Goal: Communication & Community: Answer question/provide support

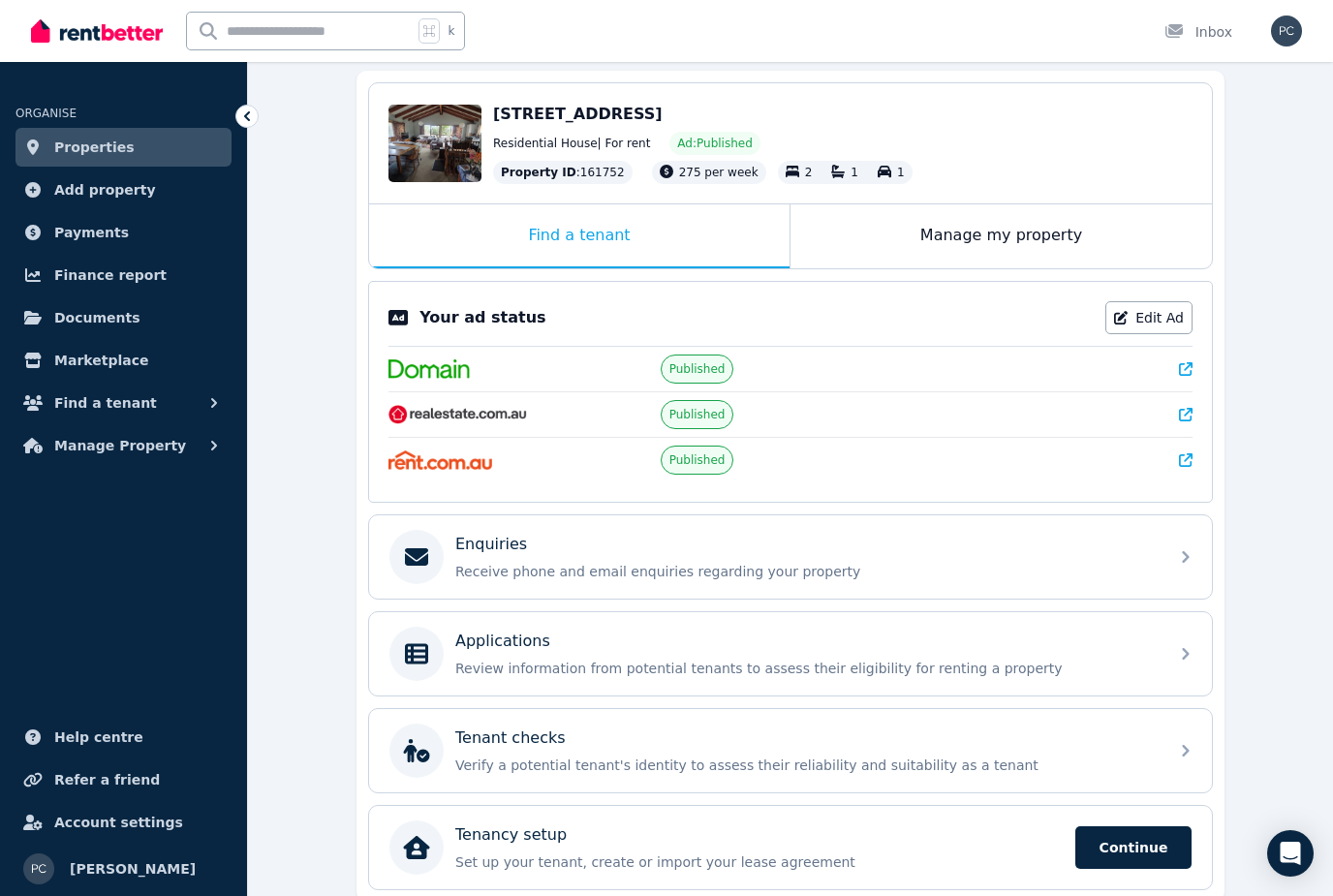
scroll to position [196, 0]
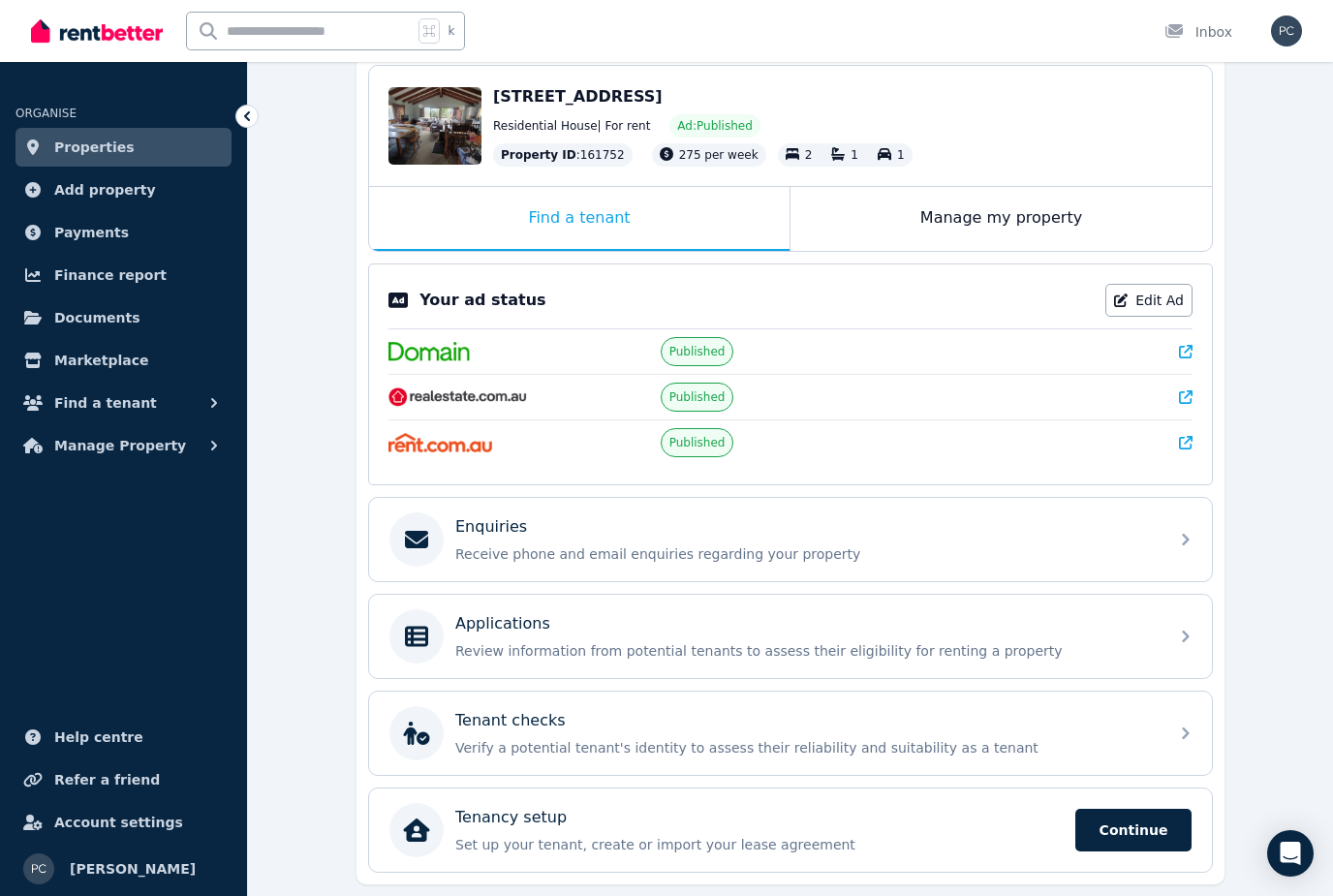
click at [493, 525] on p "Enquiries" at bounding box center [491, 527] width 72 height 24
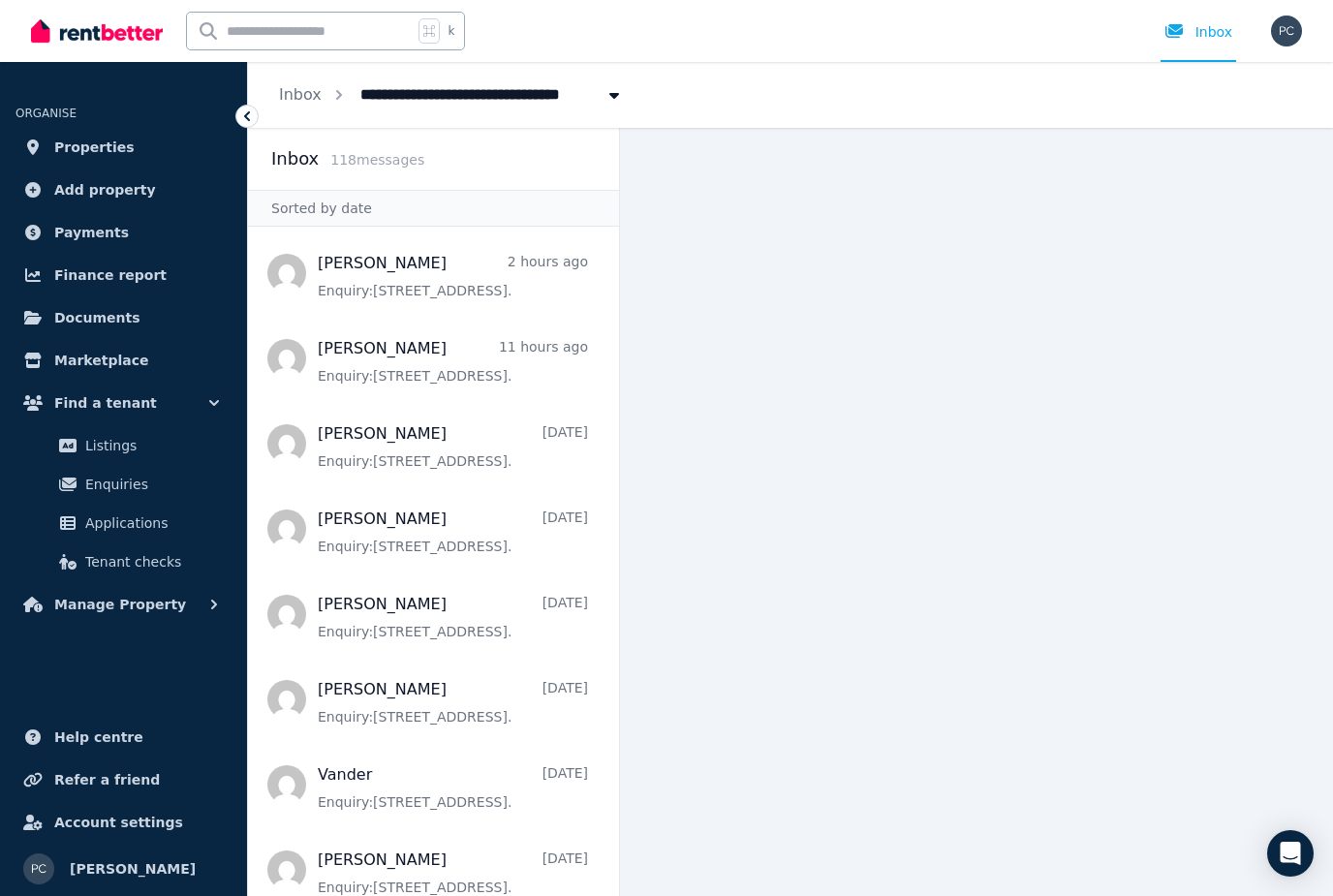
click at [384, 267] on span "Message list" at bounding box center [433, 273] width 371 height 78
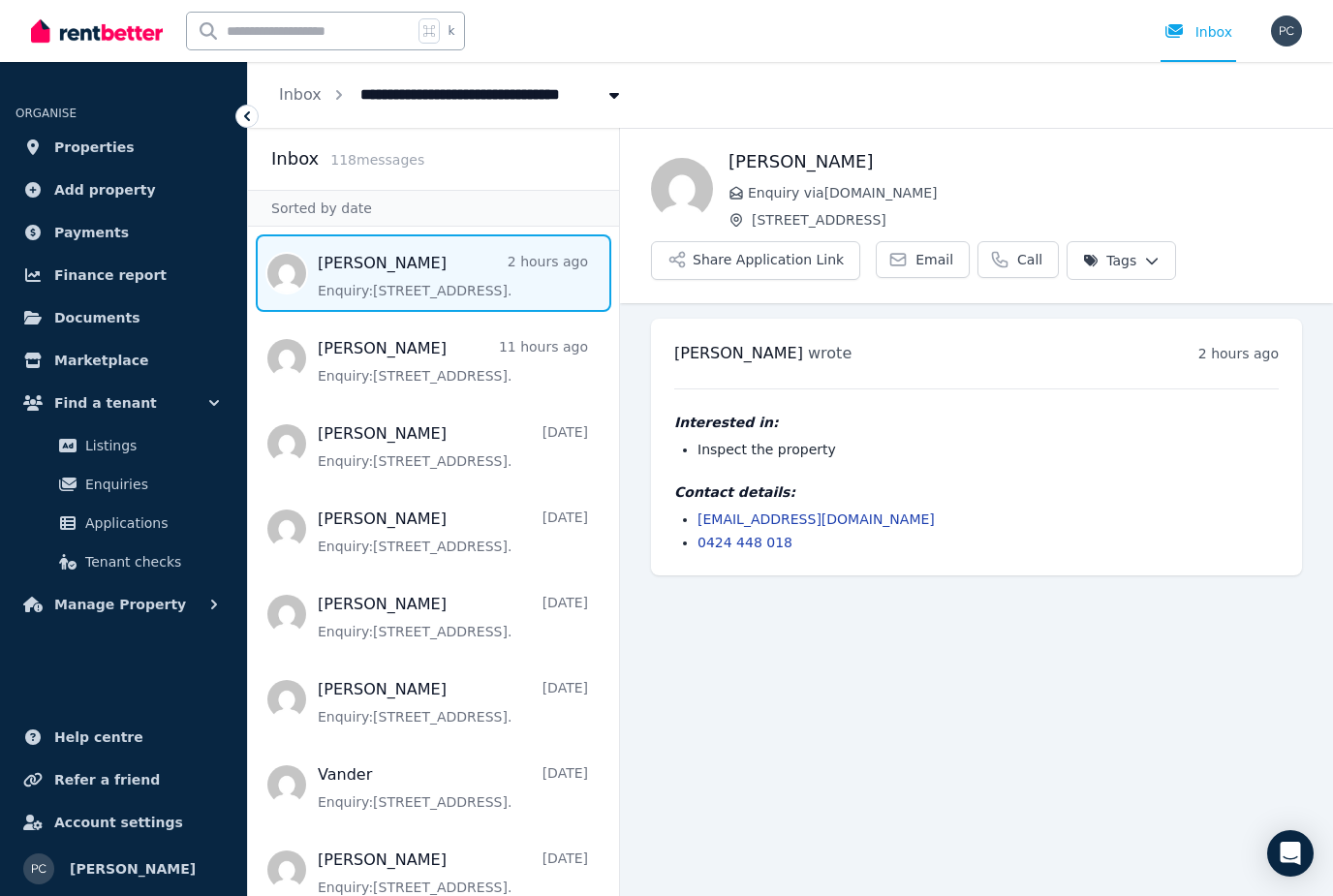
click at [364, 319] on span "Message list" at bounding box center [433, 358] width 371 height 78
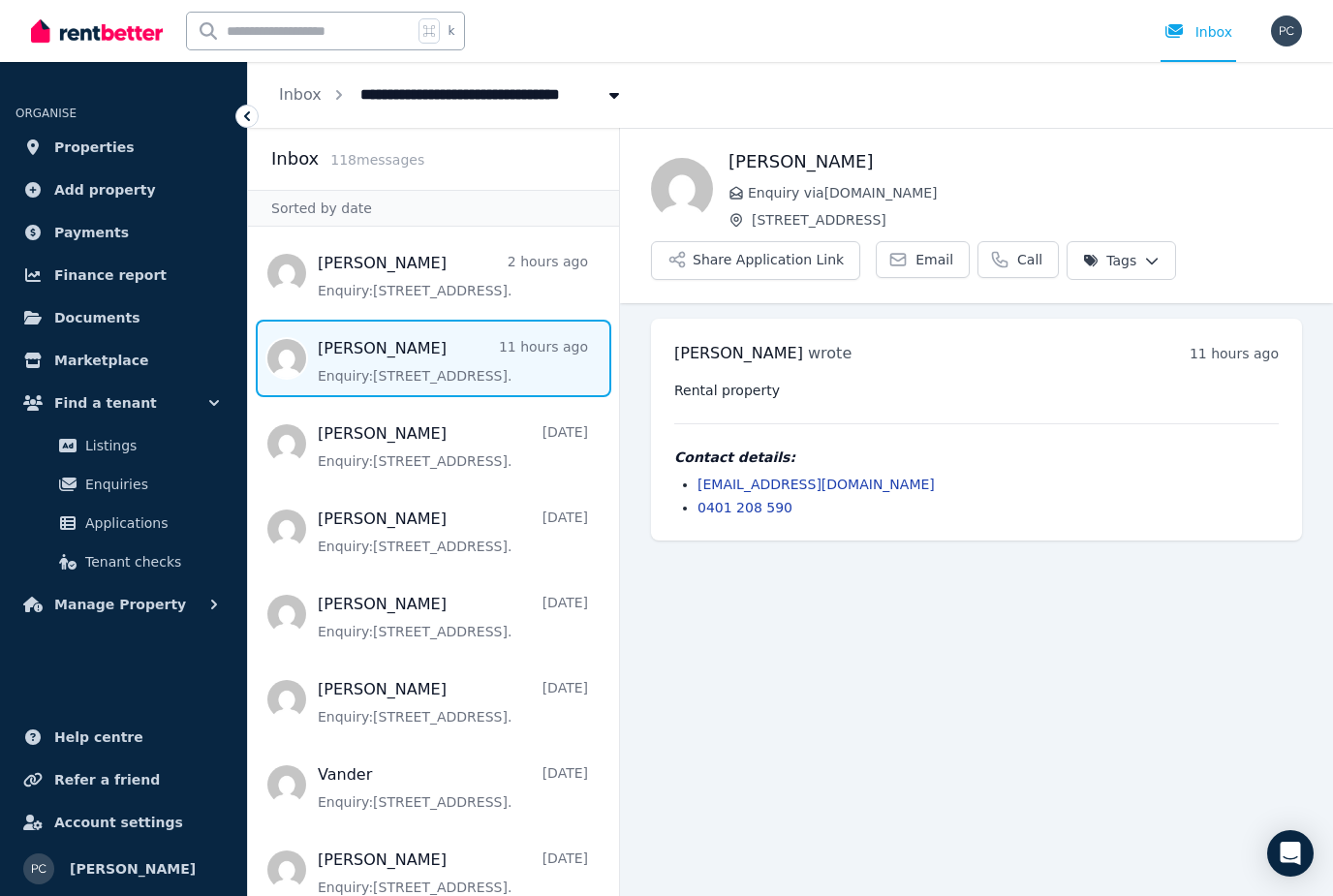
scroll to position [62, 0]
click at [340, 575] on span "Message list" at bounding box center [433, 613] width 371 height 78
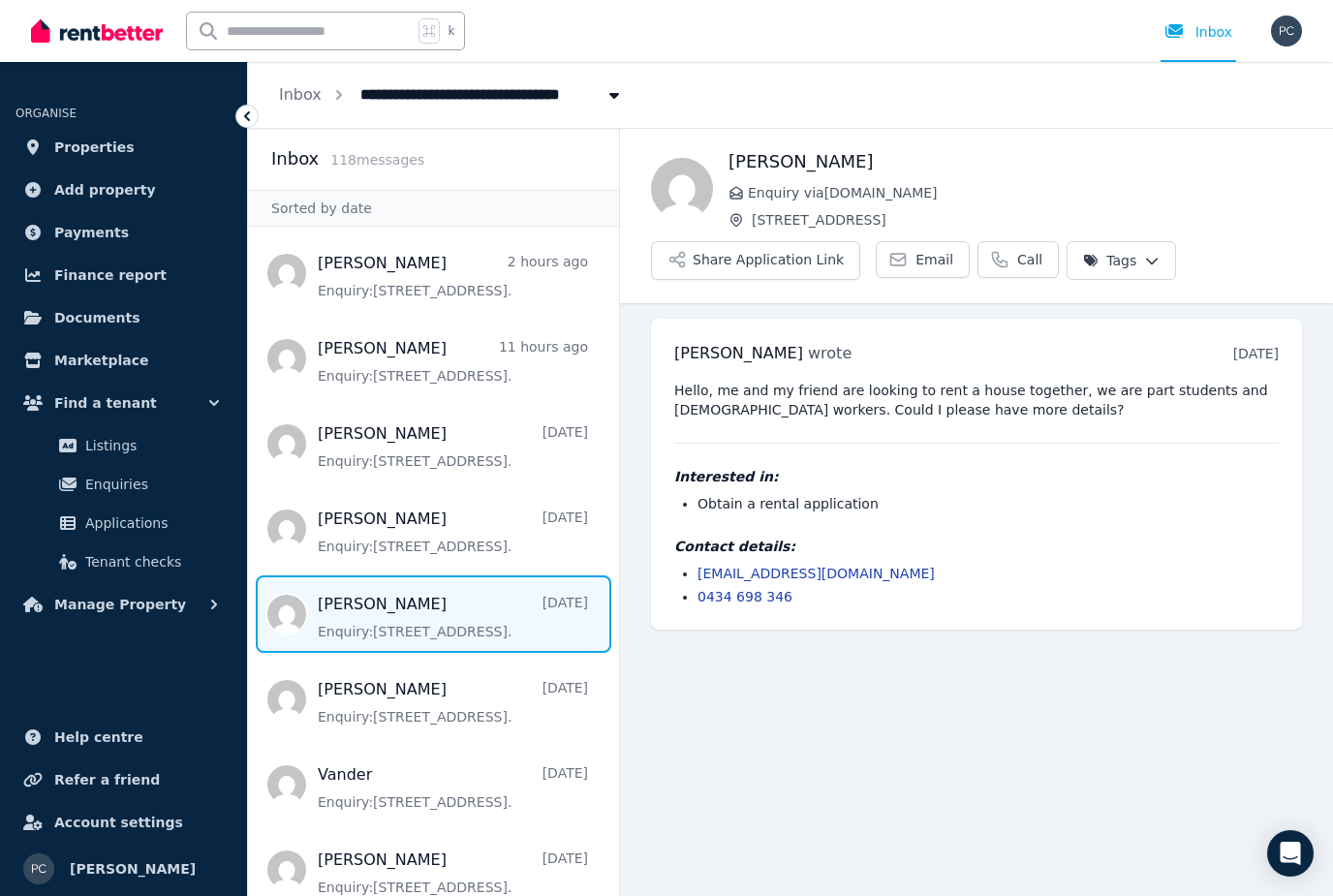
scroll to position [62, 0]
click at [356, 660] on span "Message list" at bounding box center [433, 699] width 371 height 78
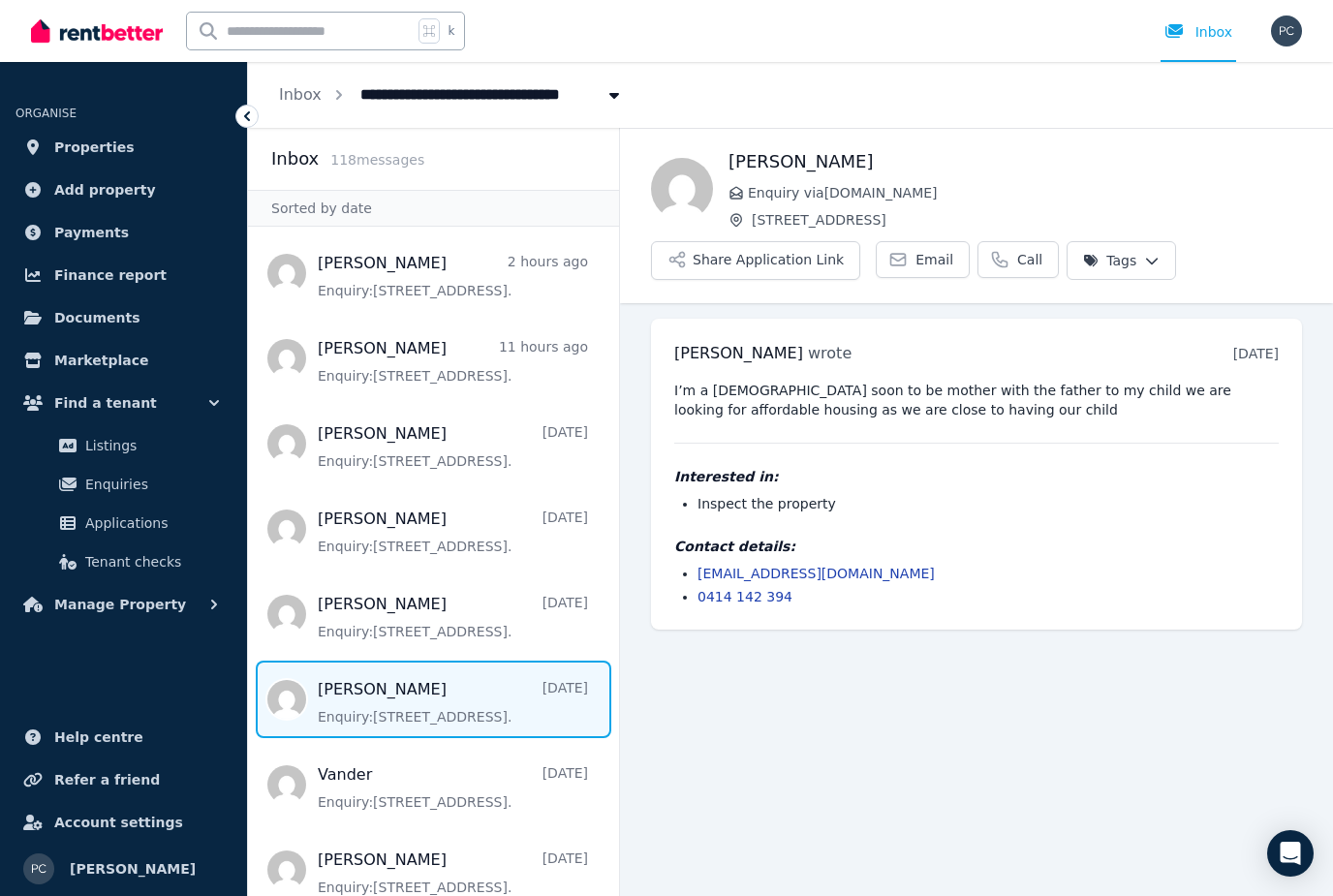
scroll to position [62, 0]
click at [360, 745] on span "Message list" at bounding box center [433, 784] width 371 height 78
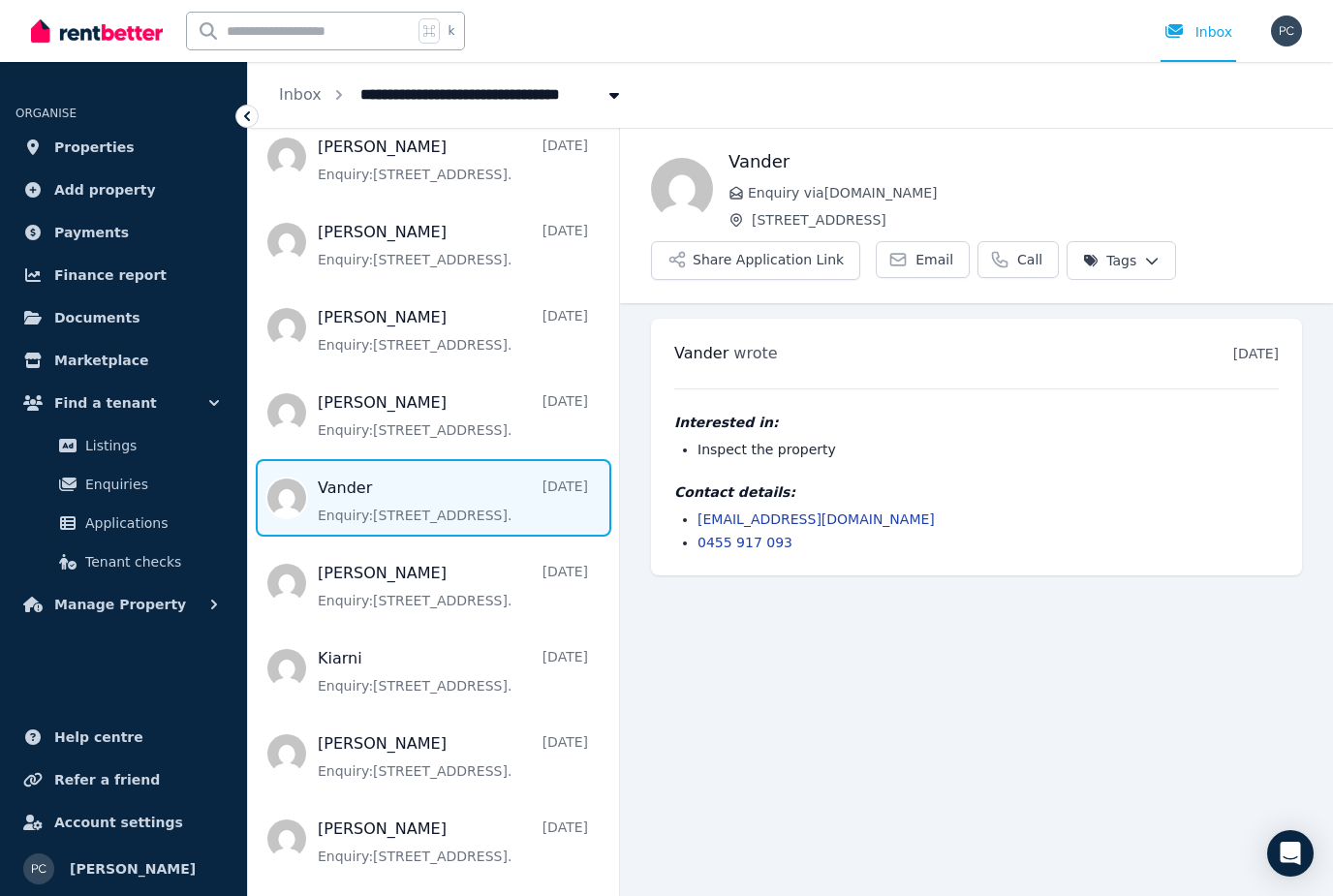
scroll to position [295, 0]
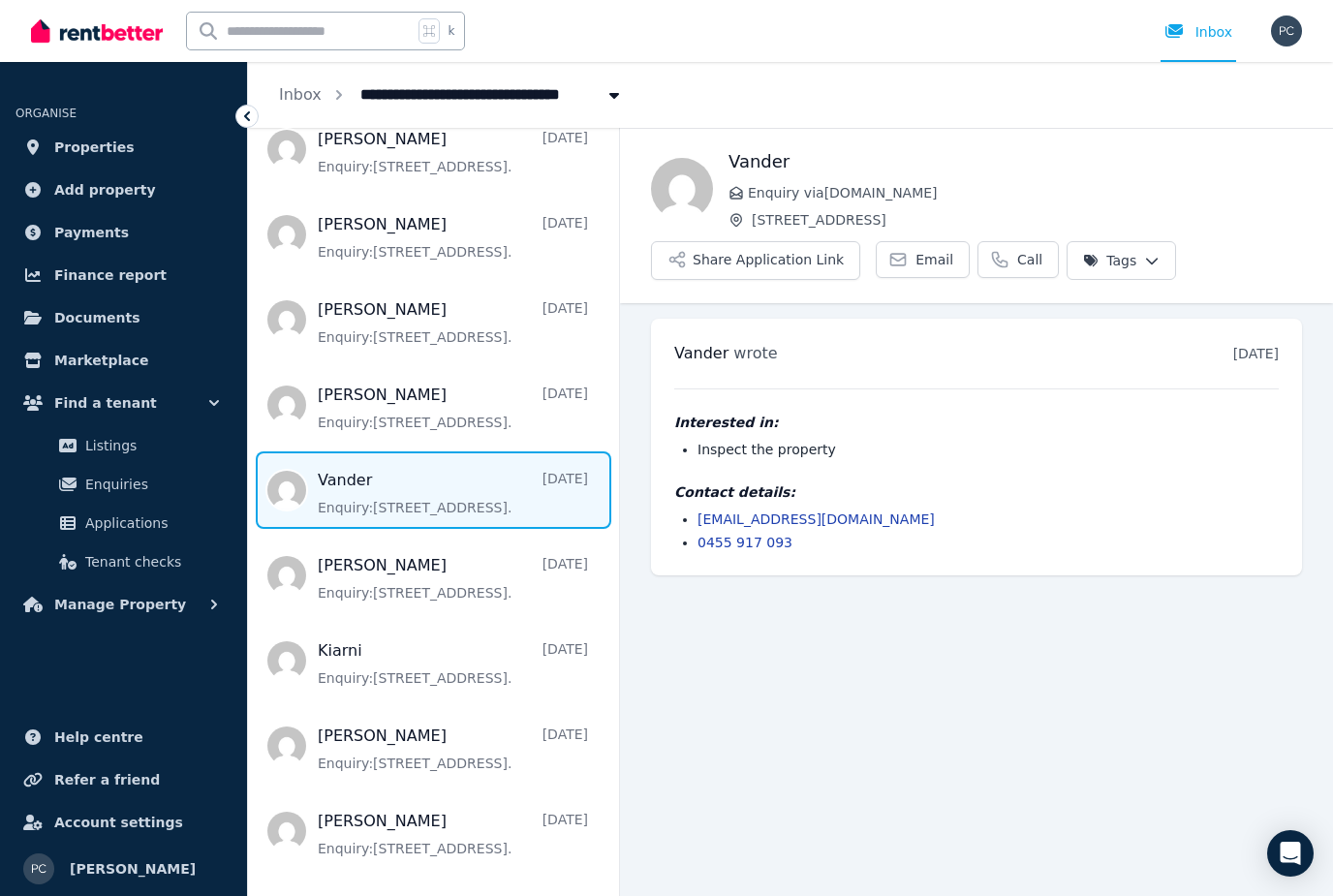
click at [330, 622] on span "Message list" at bounding box center [433, 660] width 371 height 78
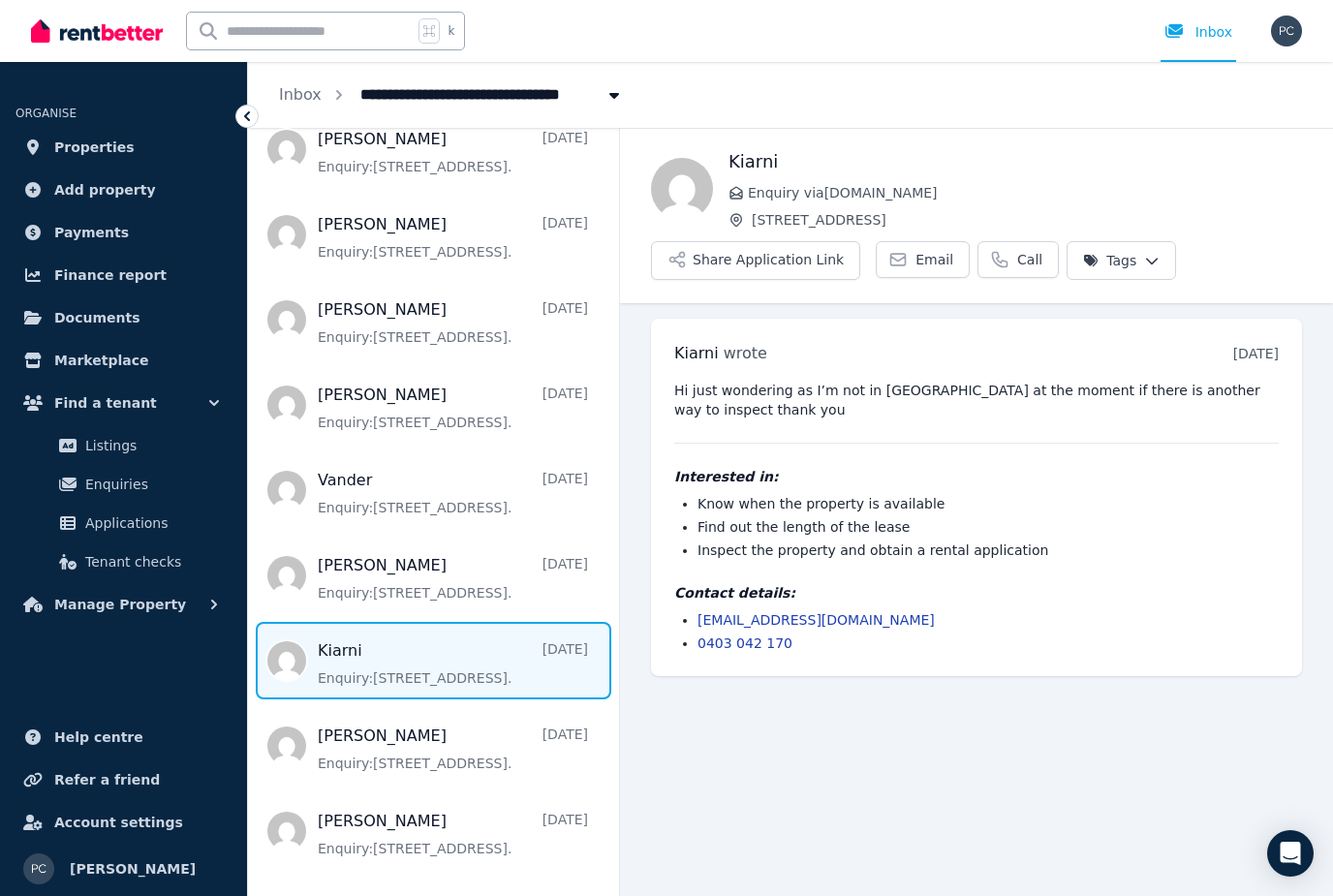
scroll to position [62, 0]
click at [365, 707] on span "Message list" at bounding box center [433, 745] width 371 height 78
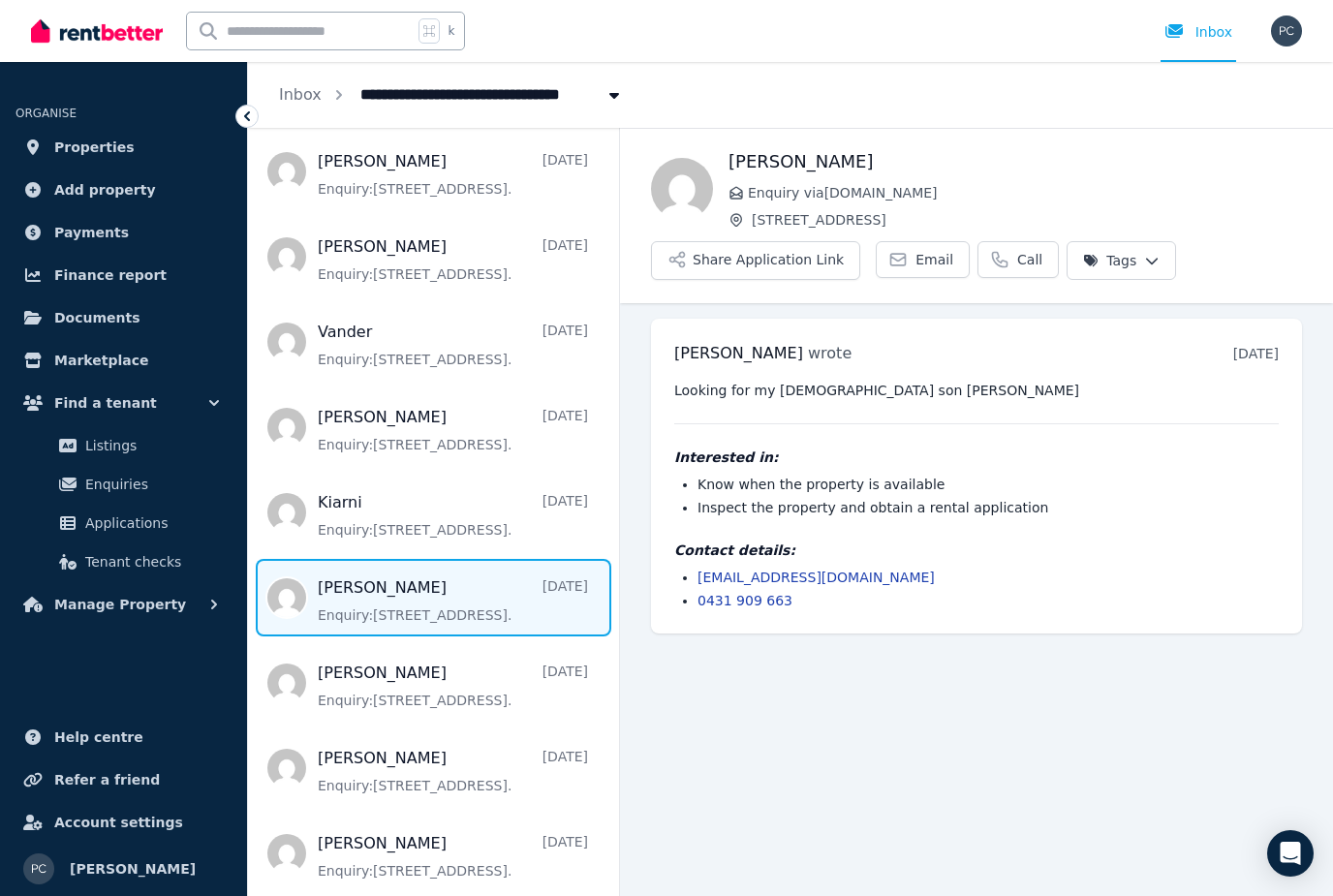
scroll to position [462, 0]
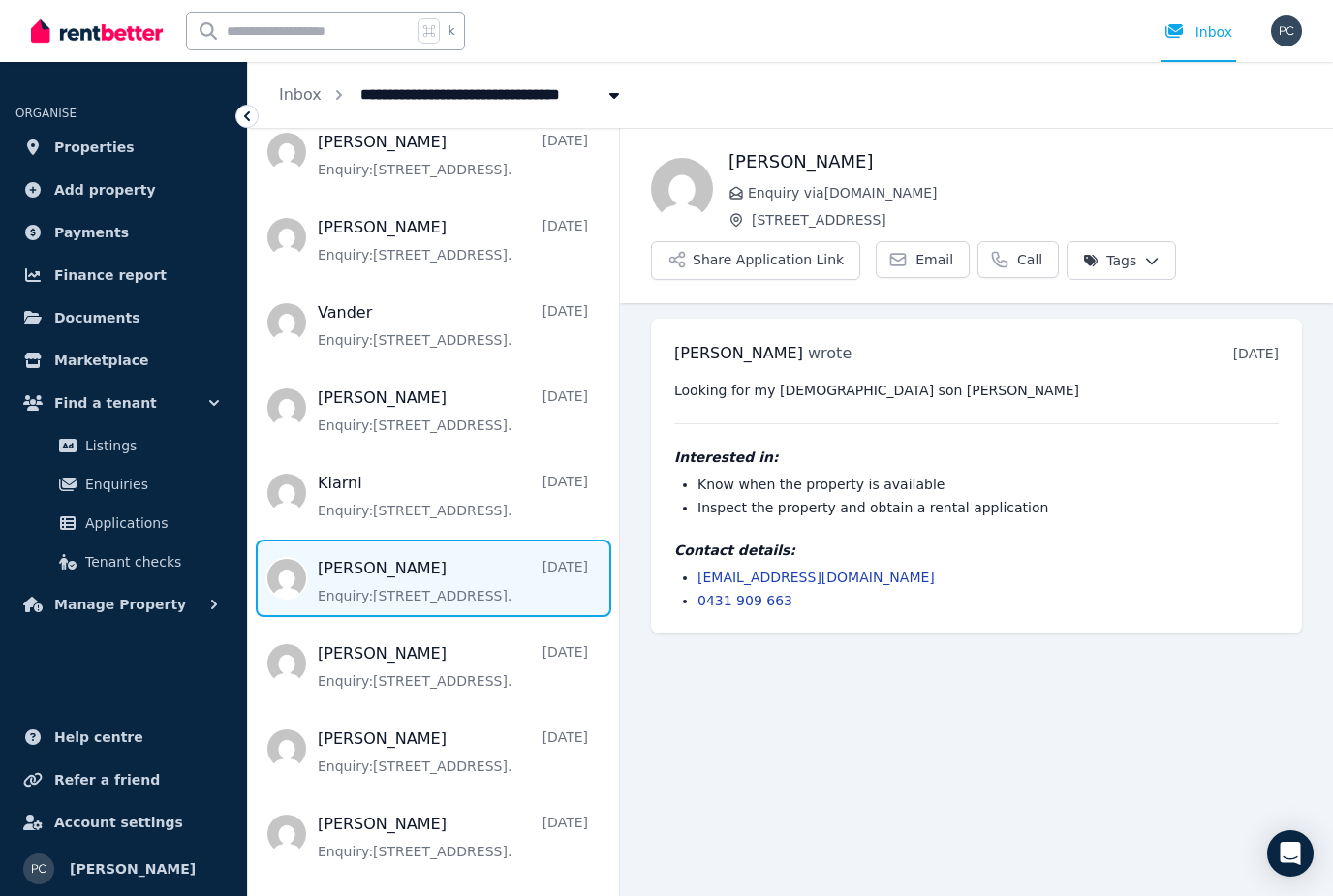
click at [357, 625] on span "Message list" at bounding box center [433, 663] width 371 height 78
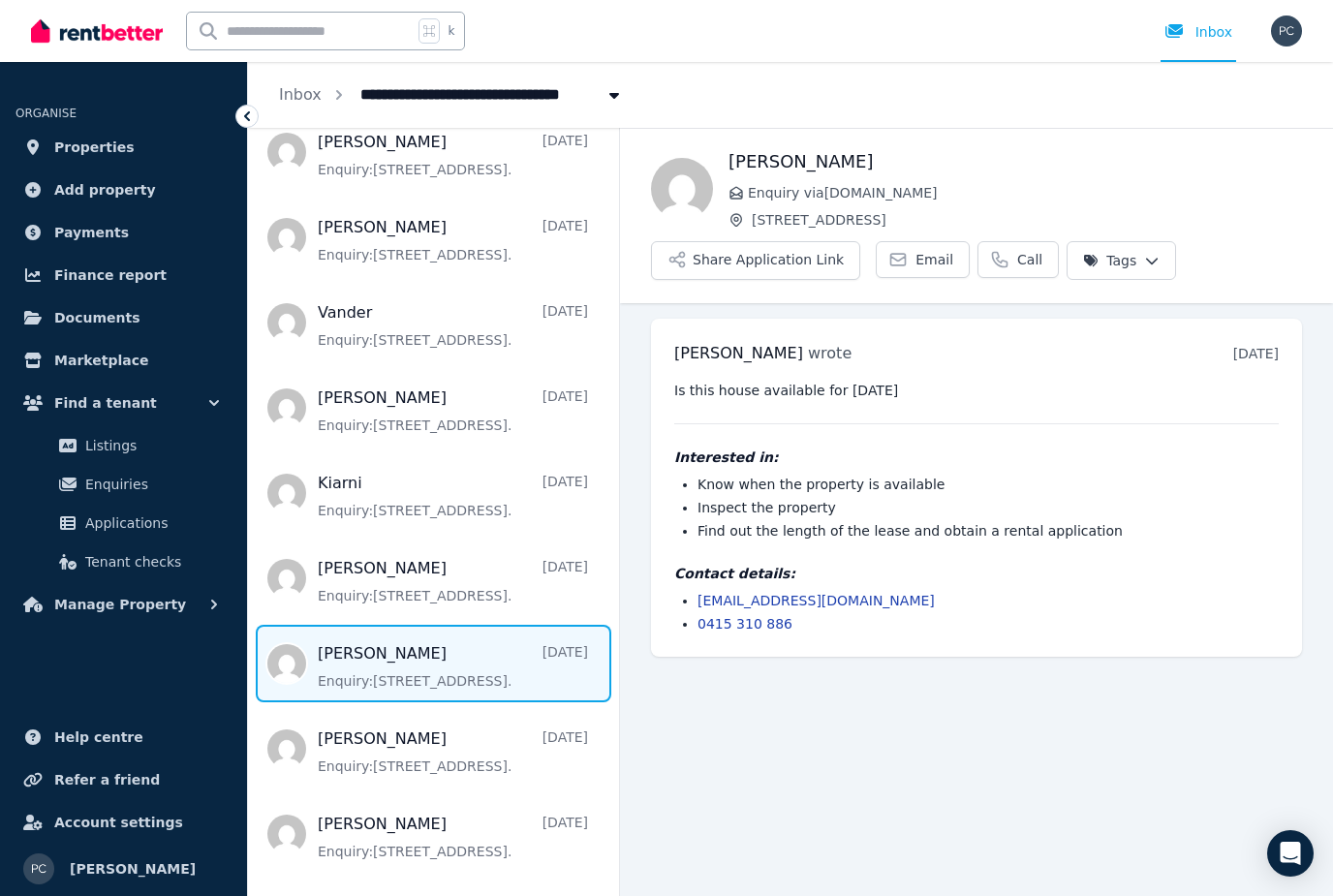
click at [367, 481] on span "Message list" at bounding box center [433, 493] width 371 height 78
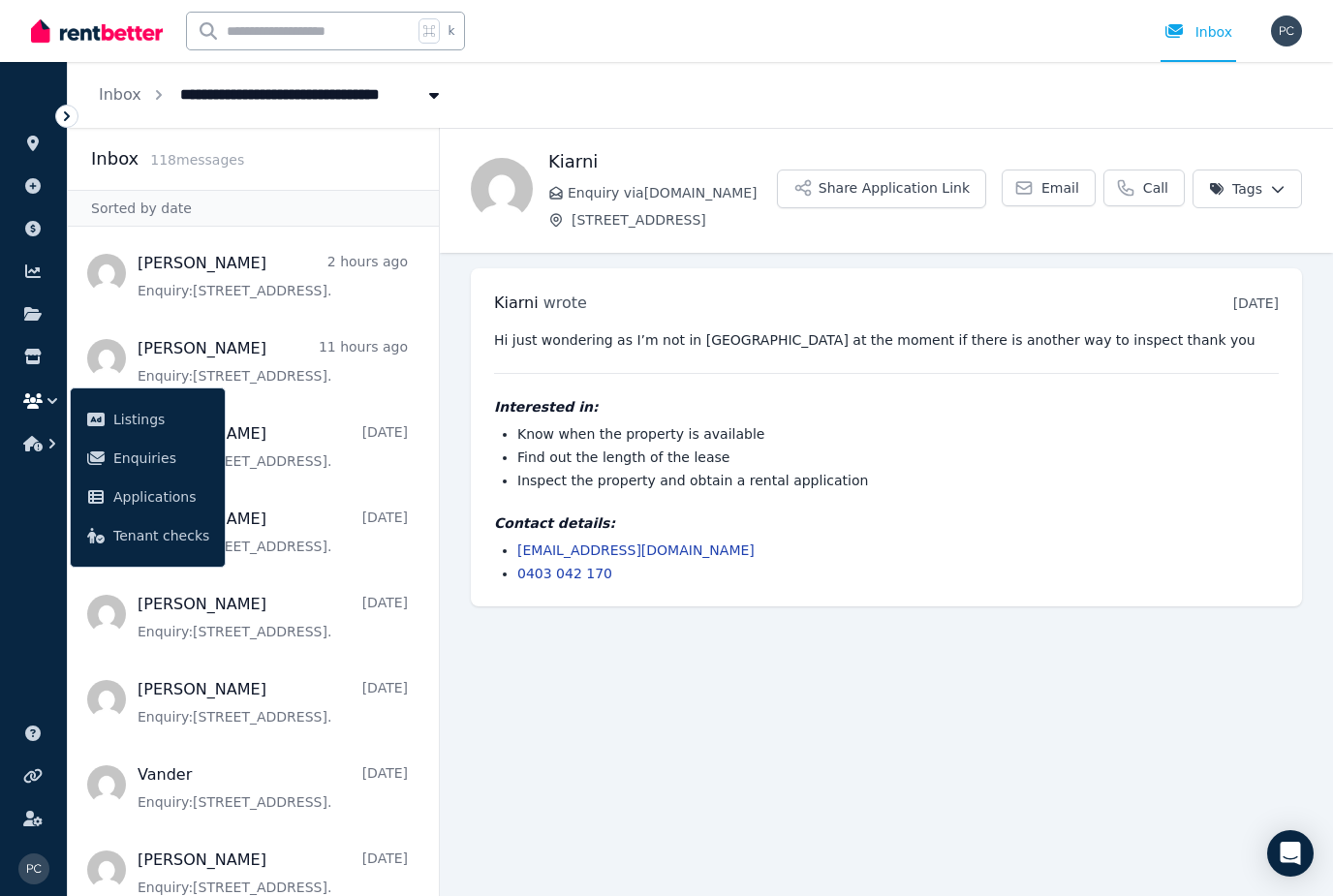
click at [296, 490] on span "Message list" at bounding box center [253, 528] width 371 height 78
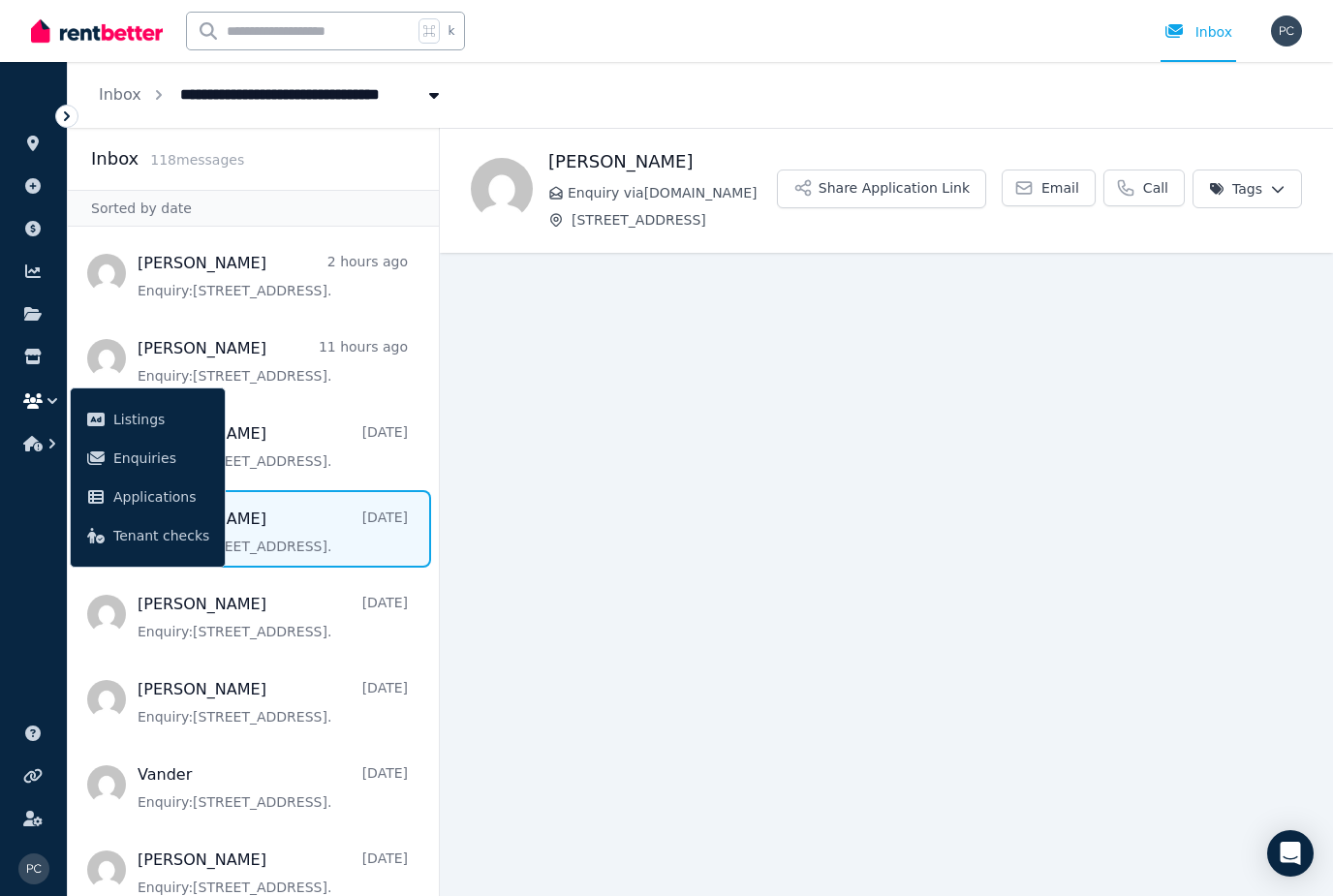
click at [267, 259] on span "Message list" at bounding box center [253, 273] width 371 height 78
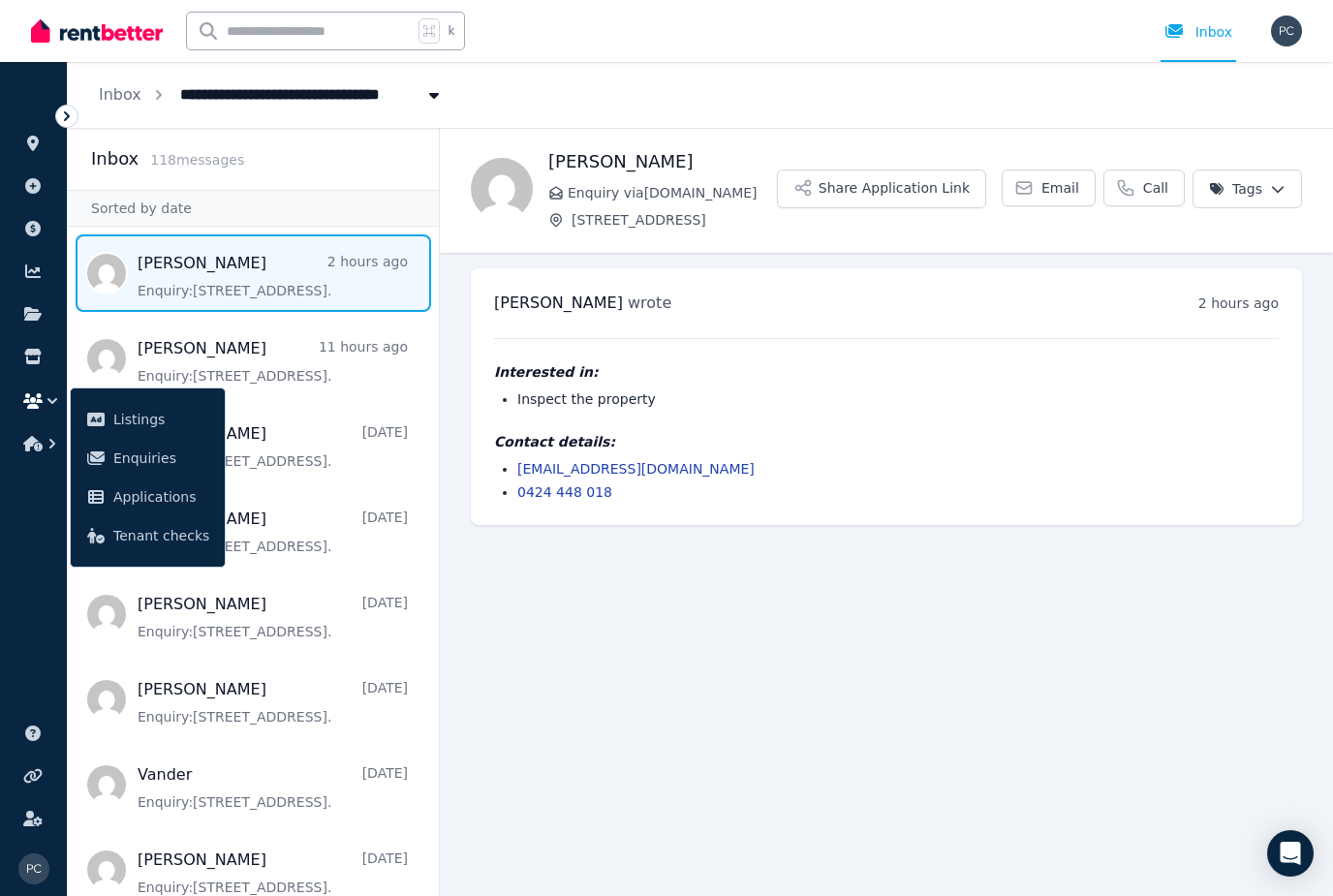
click at [850, 683] on main "Back [PERSON_NAME] Enquiry via [DOMAIN_NAME] [STREET_ADDRESS] Share Application…" at bounding box center [886, 512] width 893 height 768
click at [40, 567] on ul "ORGANISE Properties Add property Payments Finance report Documents Marketplace …" at bounding box center [34, 489] width 67 height 814
click at [305, 575] on span "Message list" at bounding box center [253, 613] width 371 height 78
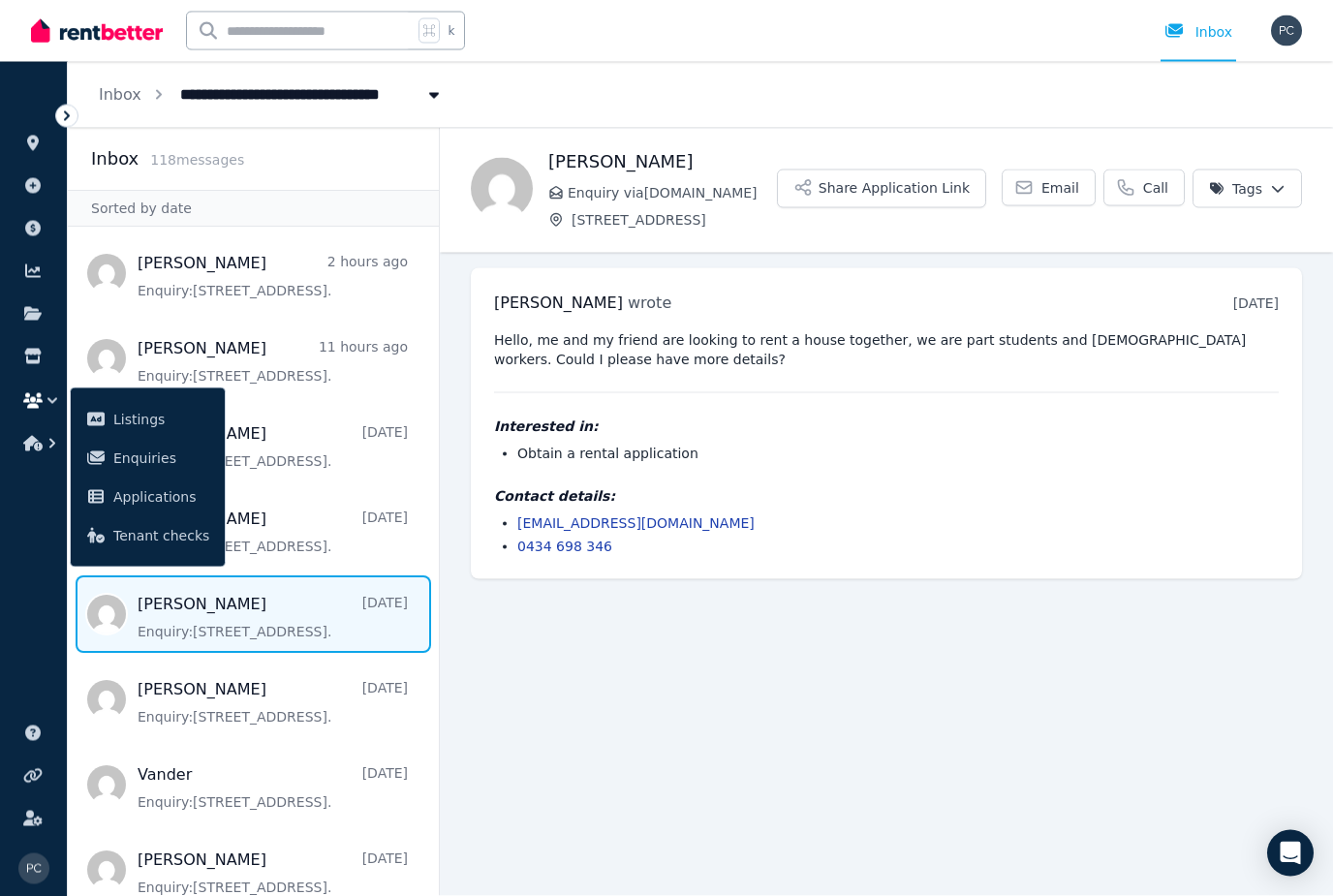
scroll to position [61, 0]
click at [777, 202] on button "Share Application Link" at bounding box center [881, 188] width 209 height 38
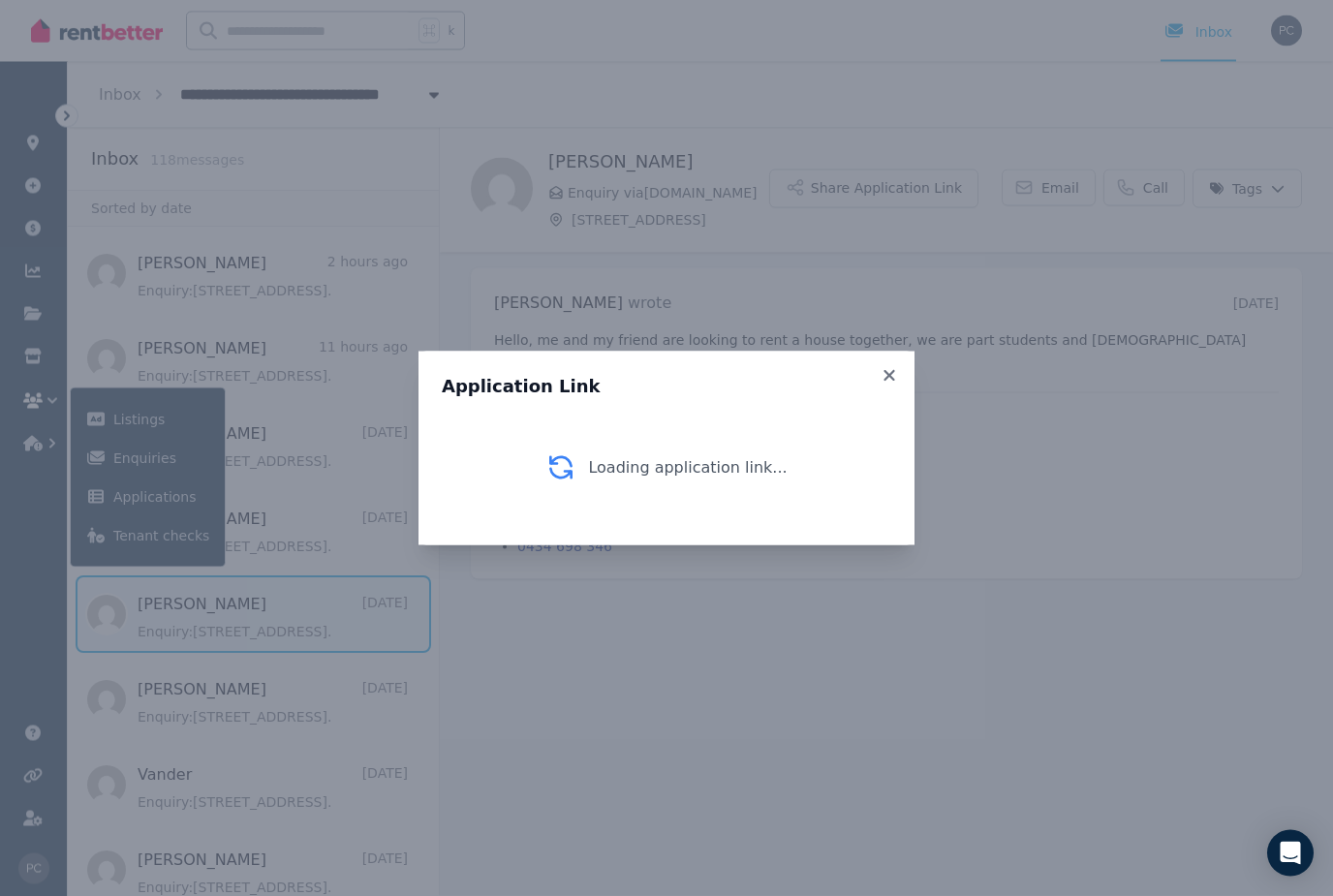
scroll to position [62, 0]
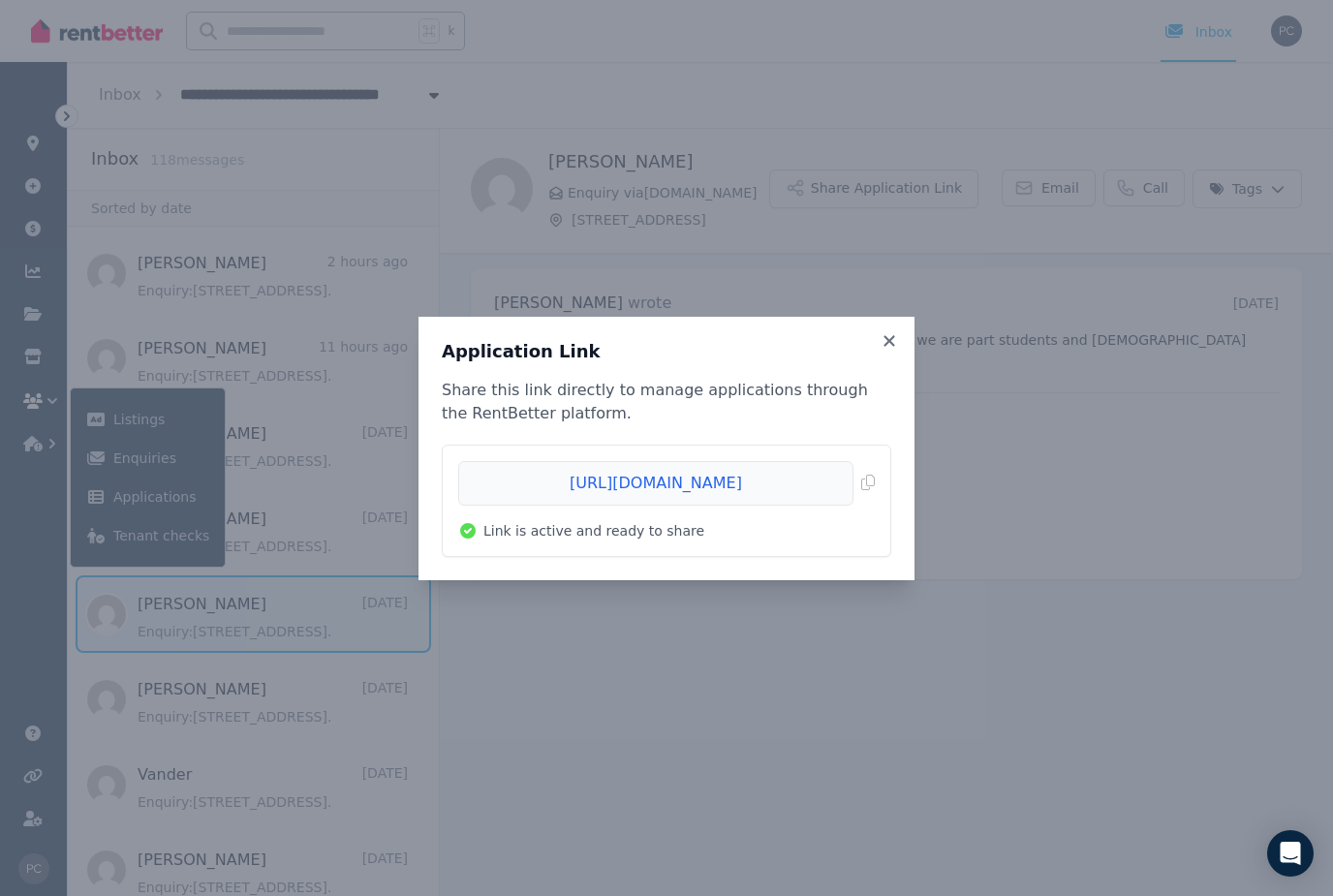
click at [887, 335] on icon at bounding box center [889, 341] width 20 height 18
